Goal: Task Accomplishment & Management: Use online tool/utility

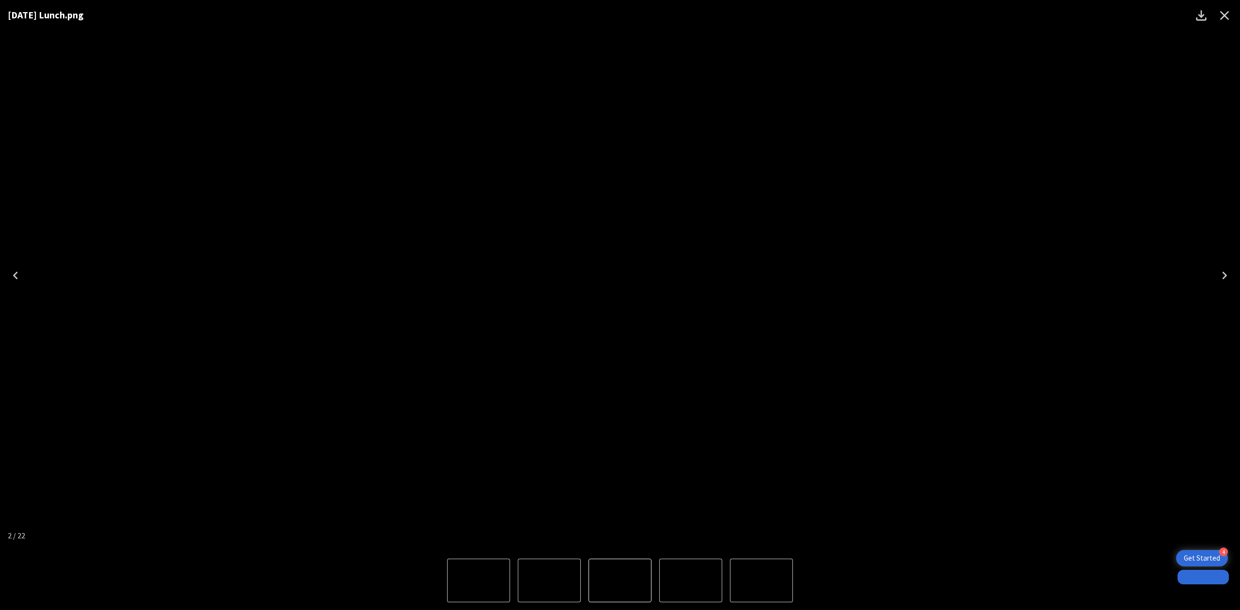
click at [1151, 92] on div "[DATE] Lunch.png" at bounding box center [620, 275] width 1240 height 551
click at [1222, 18] on icon "Close" at bounding box center [1224, 15] width 15 height 15
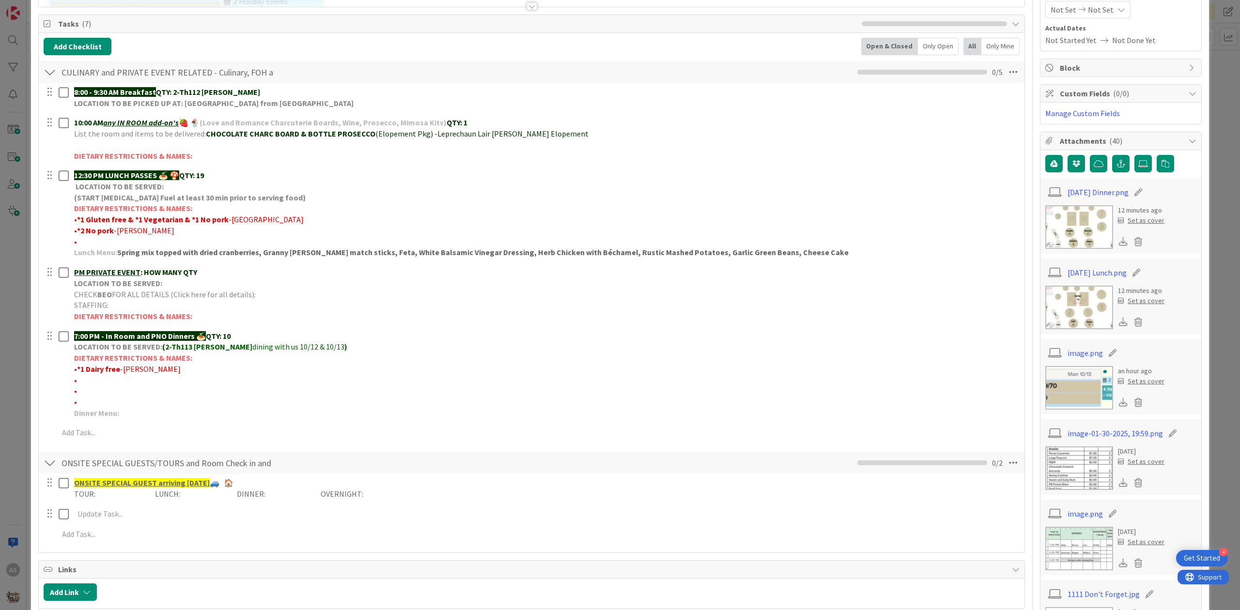
scroll to position [194, 0]
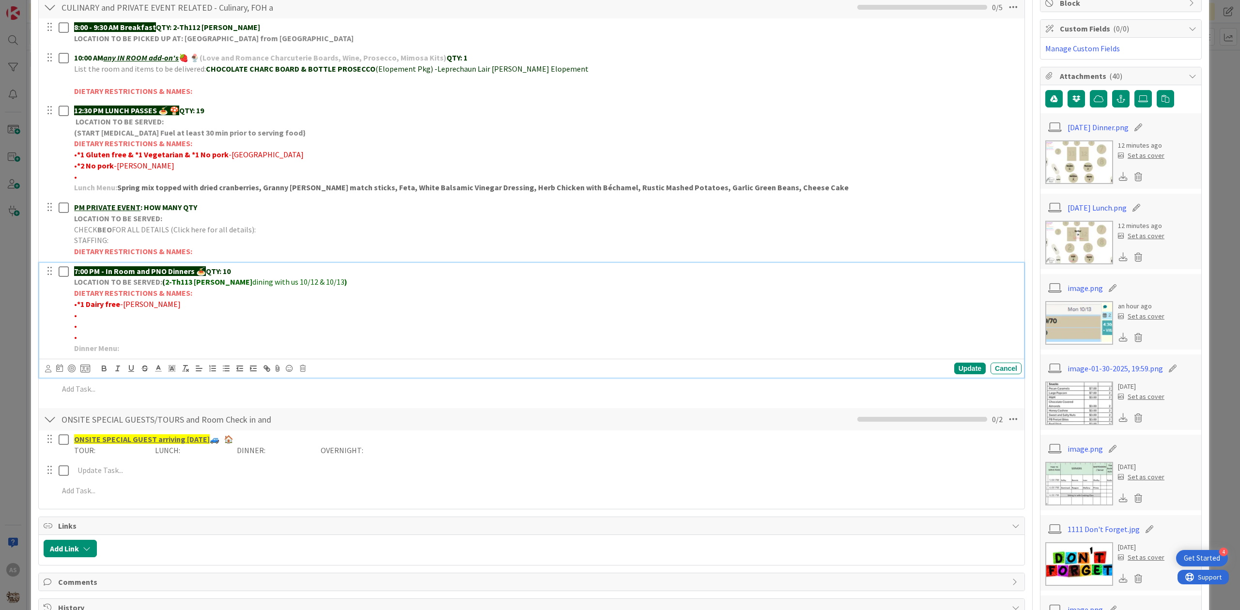
click at [97, 317] on p "•" at bounding box center [545, 315] width 943 height 11
click at [954, 368] on div "Update" at bounding box center [969, 369] width 31 height 12
drag, startPoint x: 165, startPoint y: 309, endPoint x: 128, endPoint y: 300, distance: 37.8
click at [78, 307] on p "• *1 Dairy free -[PERSON_NAME]" at bounding box center [545, 304] width 943 height 11
copy p "*1 Dairy free -[PERSON_NAME]"
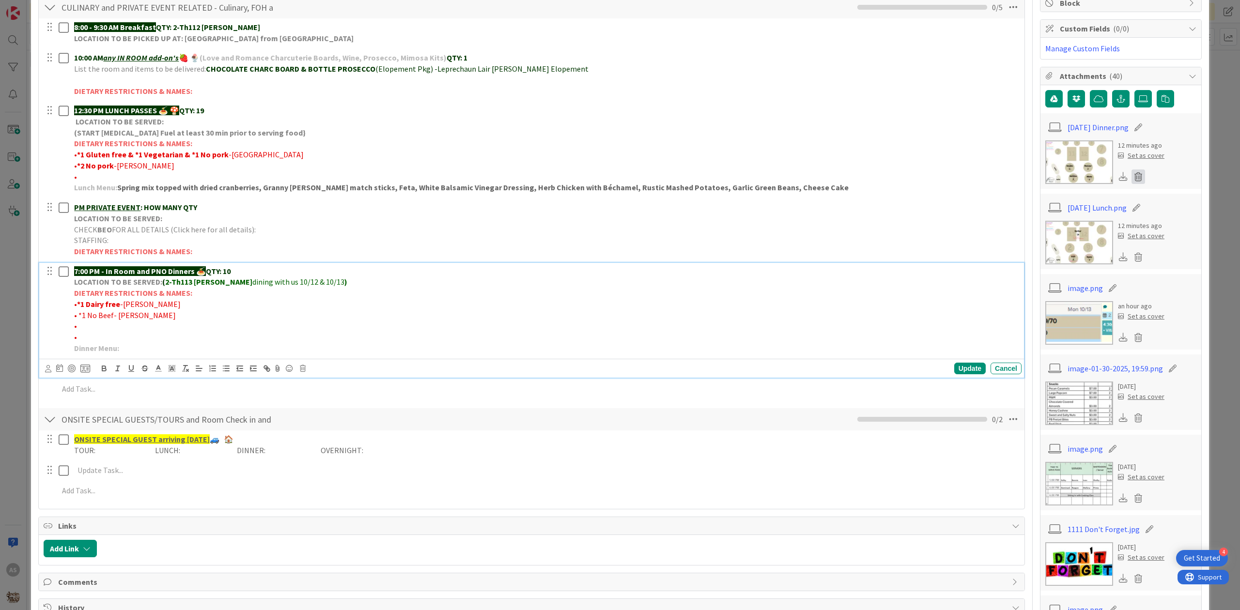
click at [1131, 177] on icon at bounding box center [1138, 177] width 14 height 15
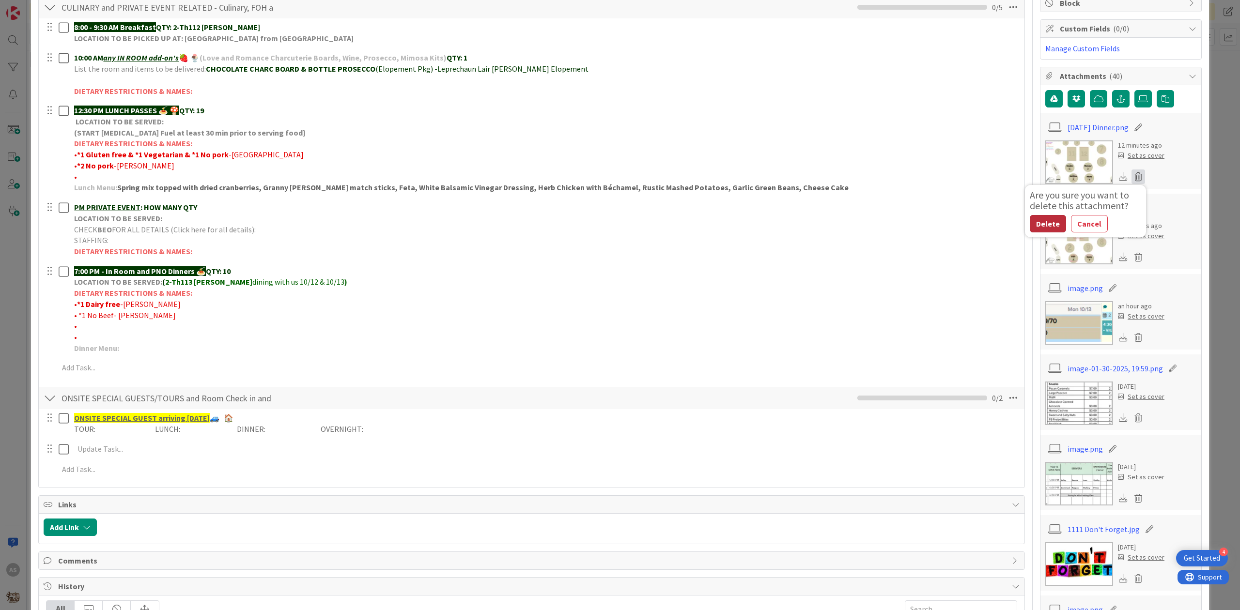
click at [1032, 223] on button "Delete" at bounding box center [1048, 223] width 36 height 17
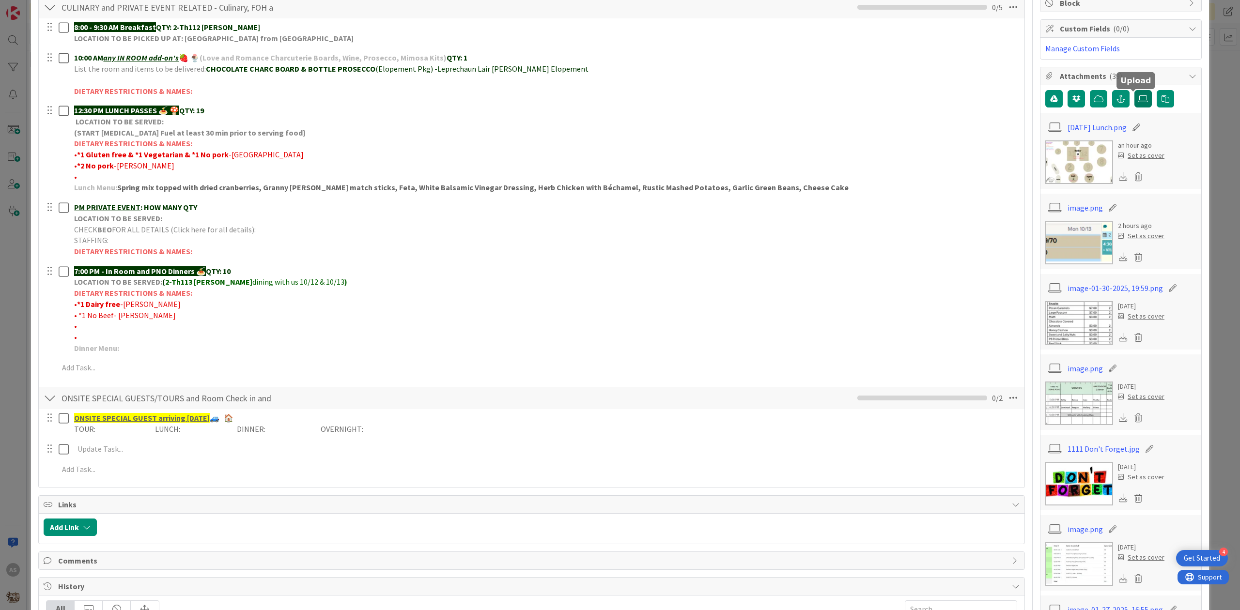
click at [1138, 103] on icon at bounding box center [1143, 99] width 10 height 8
click at [1134, 90] on input "file" at bounding box center [1134, 90] width 0 height 0
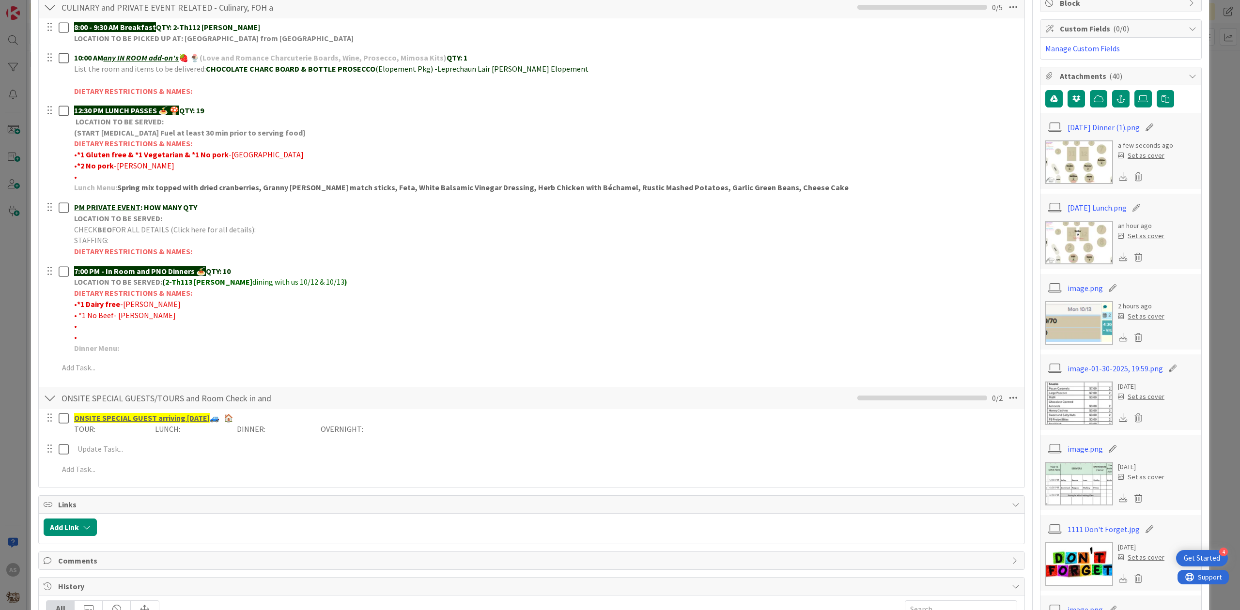
click at [1071, 235] on img at bounding box center [1079, 243] width 68 height 44
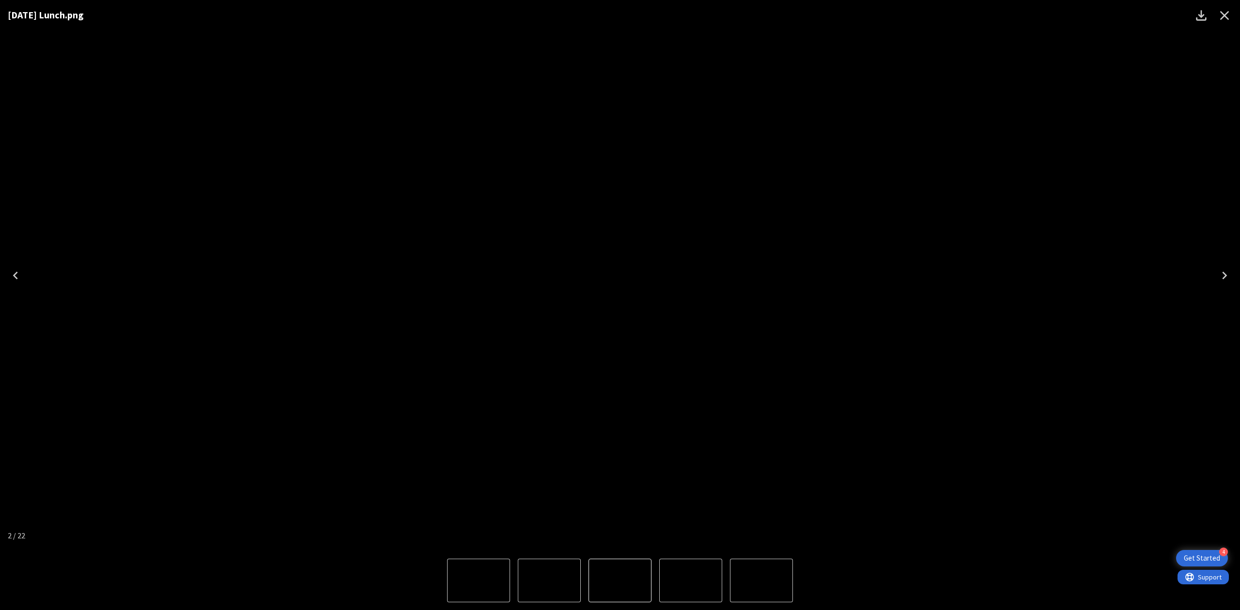
click at [1054, 115] on div "[DATE] Lunch.png" at bounding box center [620, 275] width 1240 height 551
click at [1223, 18] on icon "Close" at bounding box center [1224, 15] width 15 height 15
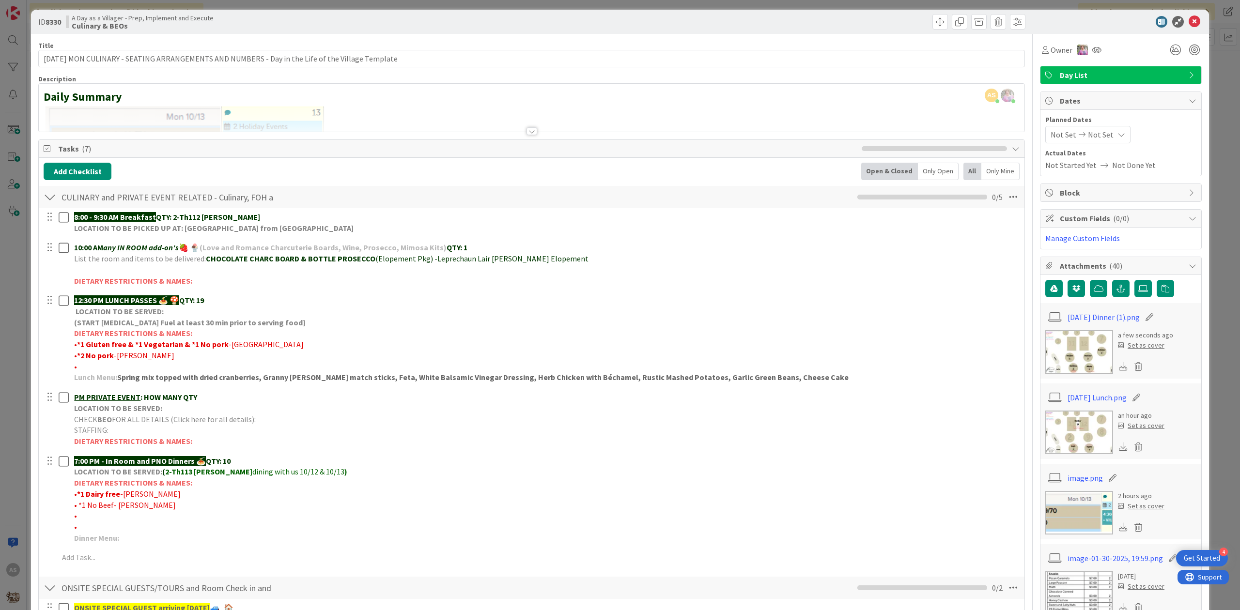
scroll to position [0, 0]
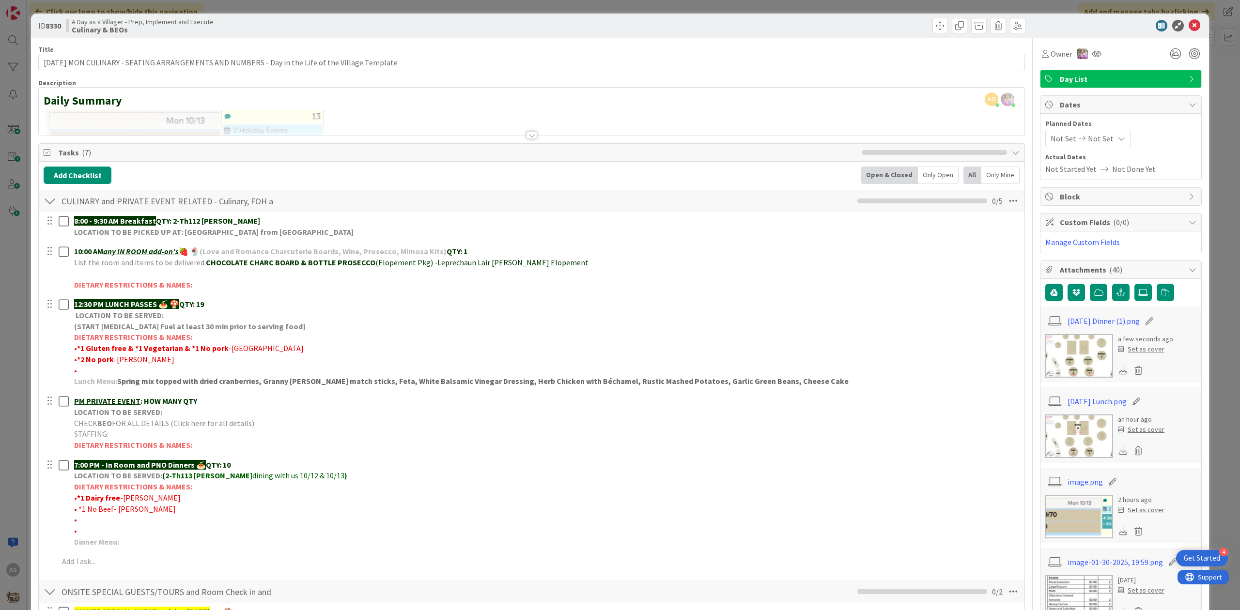
drag, startPoint x: 1194, startPoint y: 20, endPoint x: 1188, endPoint y: 24, distance: 6.9
click at [1192, 22] on div "ID 8330 A Day as a Villager - Prep, Implement and Execute Culinary & BEOs" at bounding box center [620, 26] width 1178 height 24
click at [1188, 24] on icon at bounding box center [1194, 26] width 12 height 12
